Goal: Find contact information: Find contact information

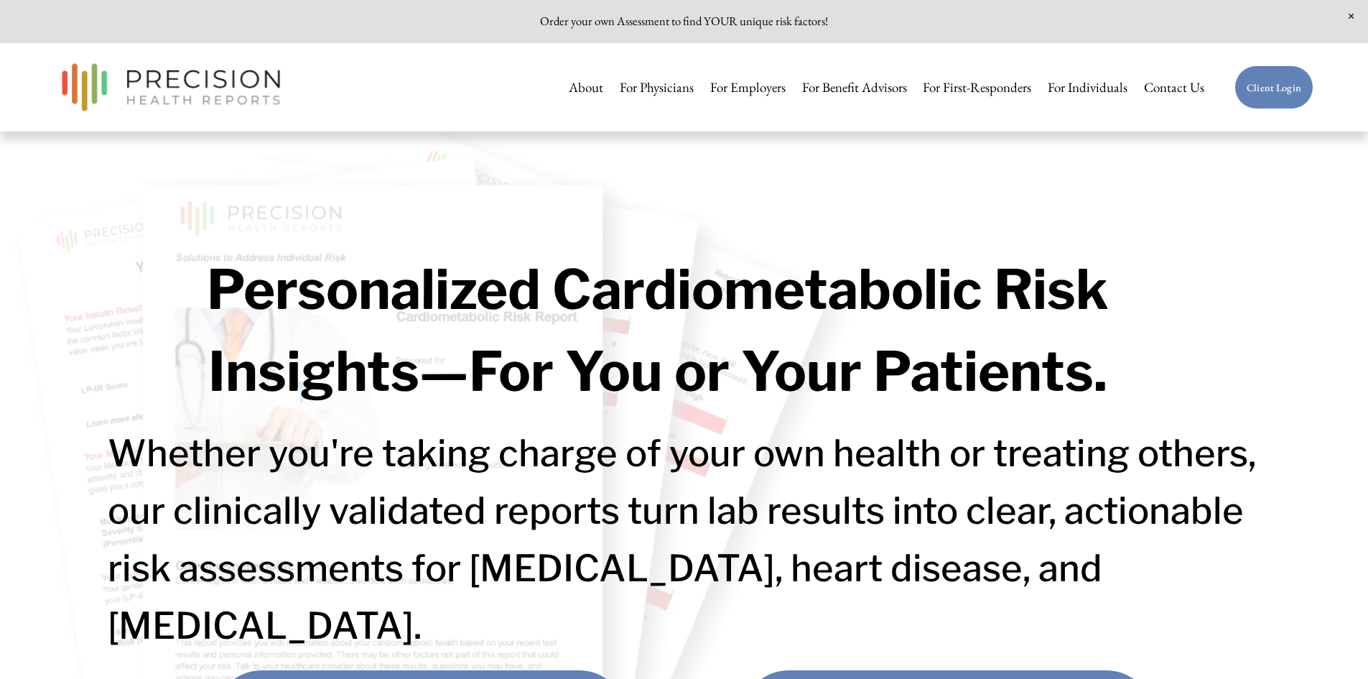
click at [588, 87] on link "About" at bounding box center [586, 88] width 34 height 30
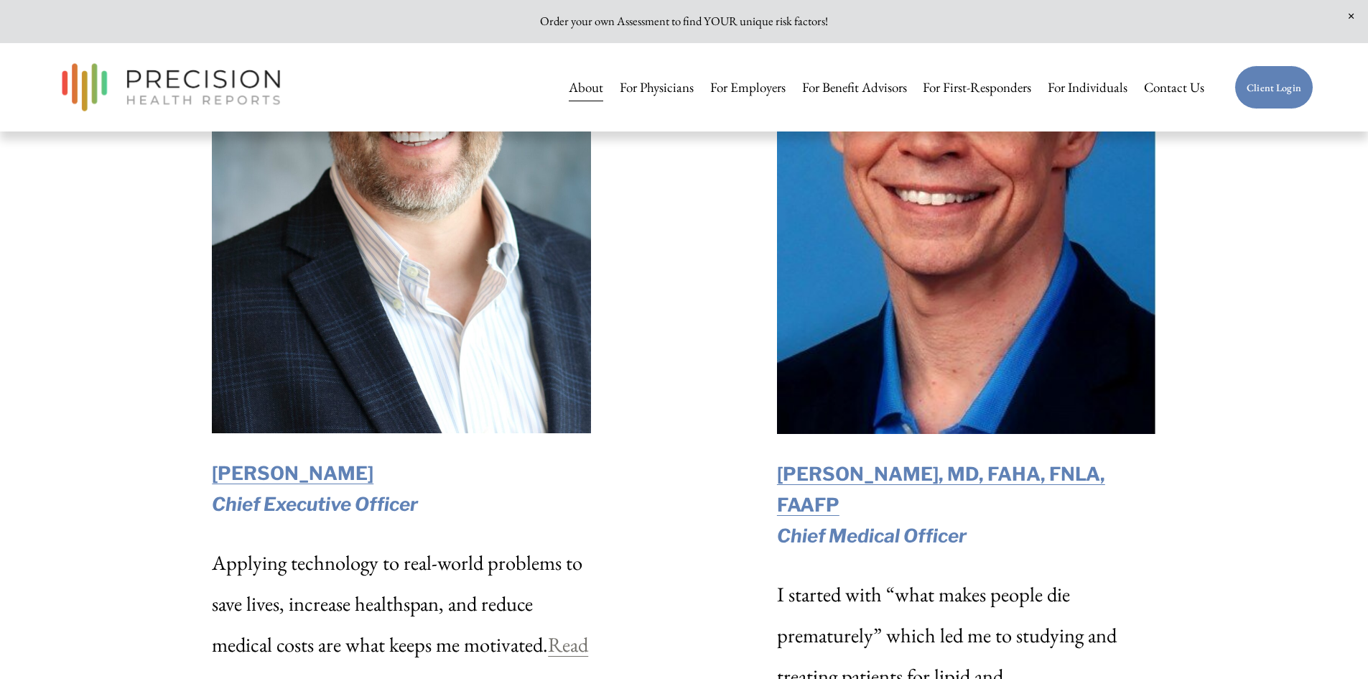
scroll to position [2370, 0]
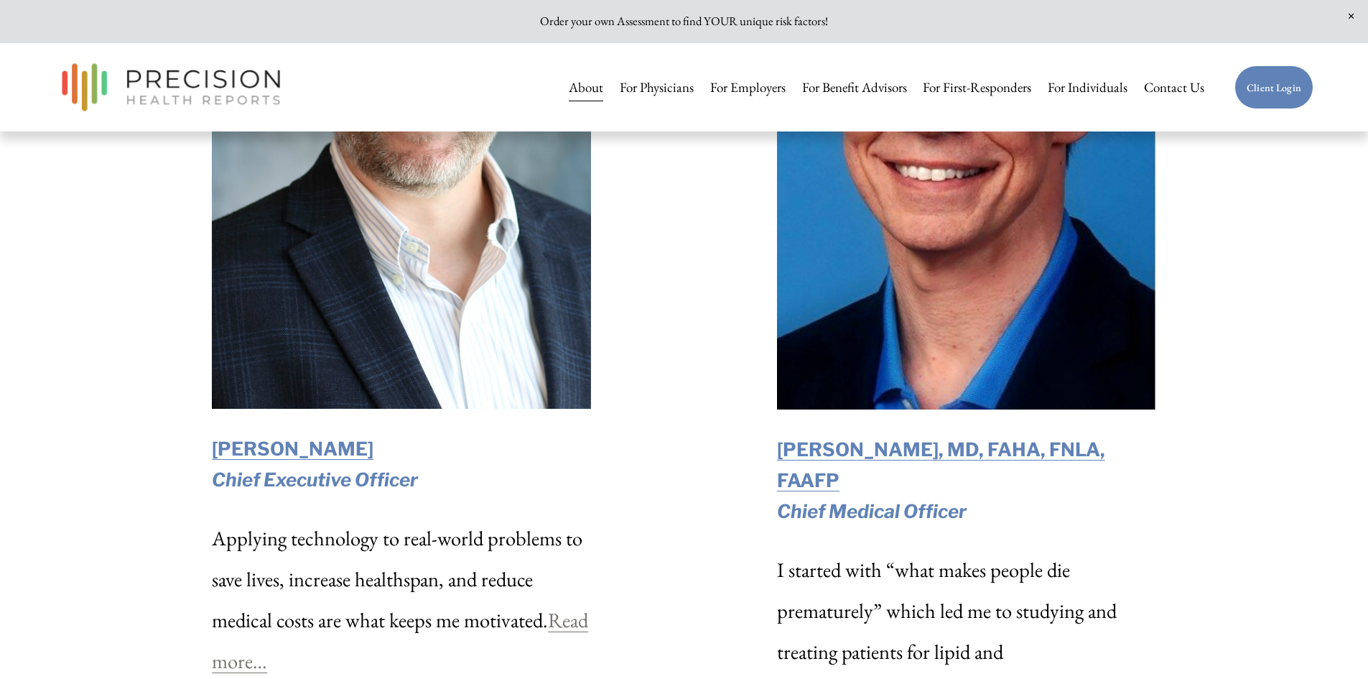
click at [297, 455] on strong "[PERSON_NAME]" at bounding box center [293, 448] width 162 height 22
copy strong "[PERSON_NAME]"
drag, startPoint x: 305, startPoint y: 453, endPoint x: 154, endPoint y: 450, distance: 150.9
click at [154, 450] on div "Our Leadership Team [PERSON_NAME] Chief Executive Officer Applying technology t…" at bounding box center [684, 249] width 1368 height 1121
